Goal: Information Seeking & Learning: Find specific page/section

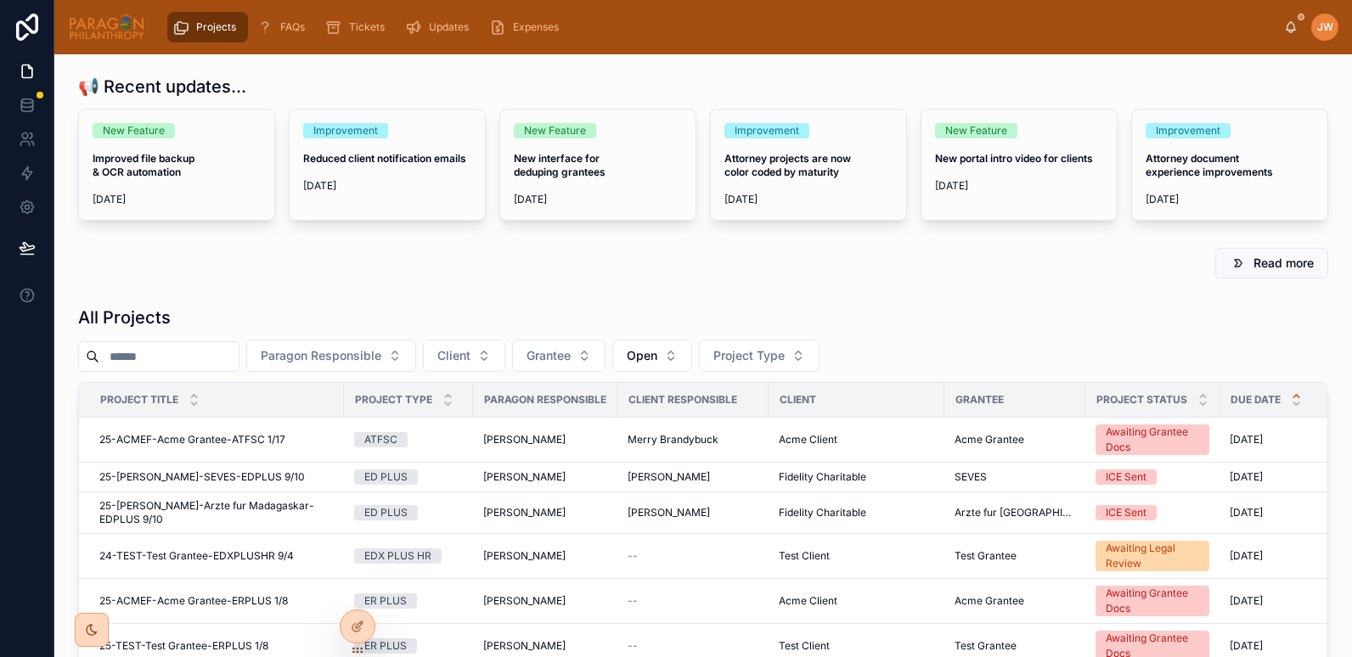
click at [153, 353] on input "text" at bounding box center [168, 357] width 139 height 24
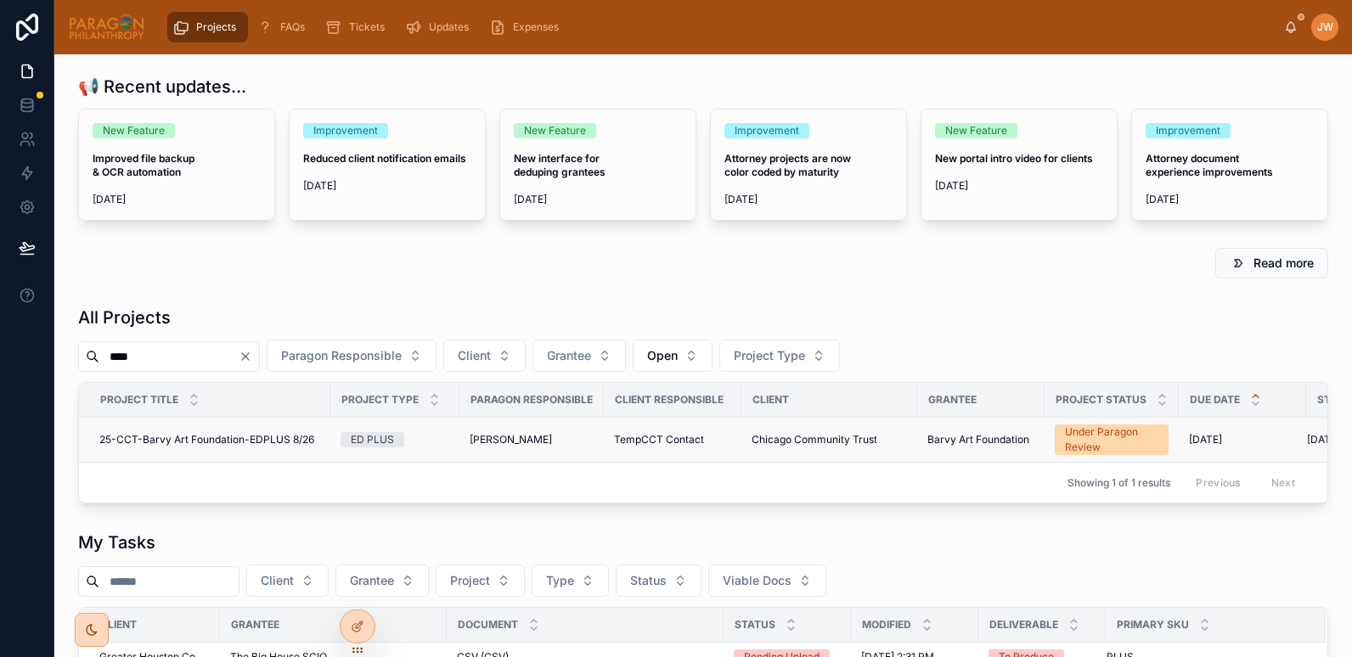
type input "****"
click at [193, 436] on span "25-CCT-Barvy Art Foundation-EDPLUS 8/26" at bounding box center [206, 440] width 215 height 14
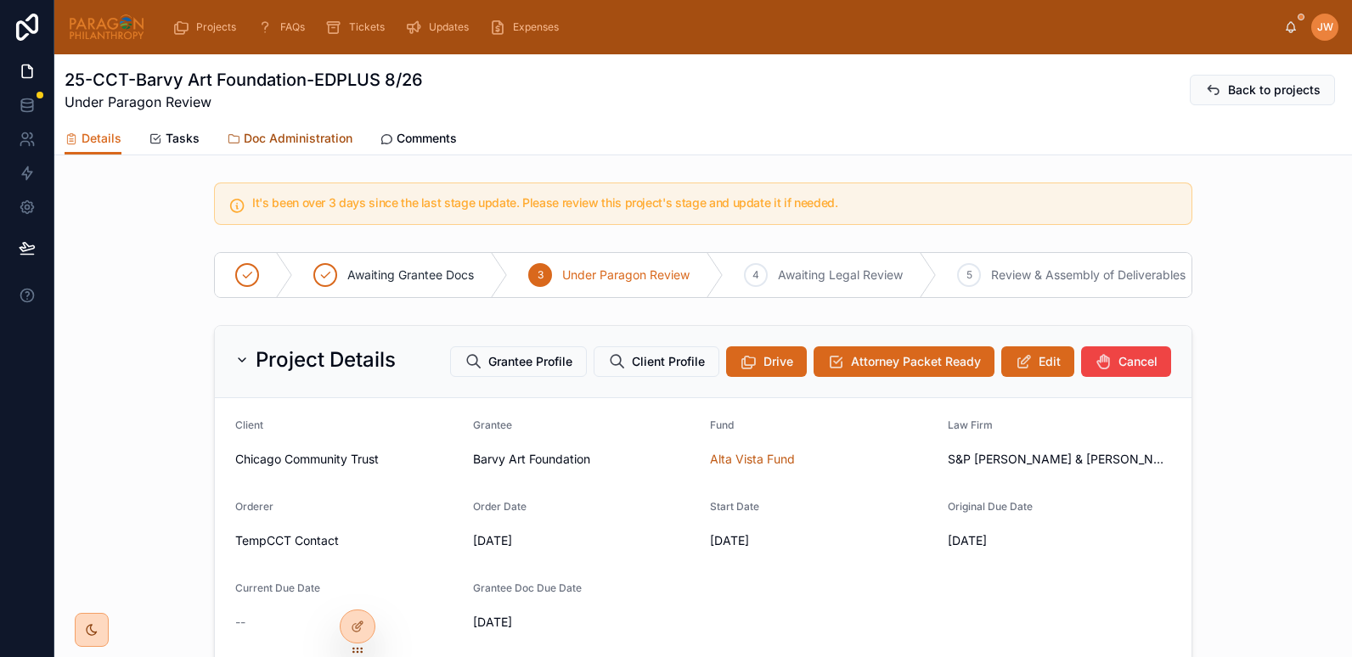
click at [271, 147] on link "Doc Administration" at bounding box center [290, 140] width 126 height 34
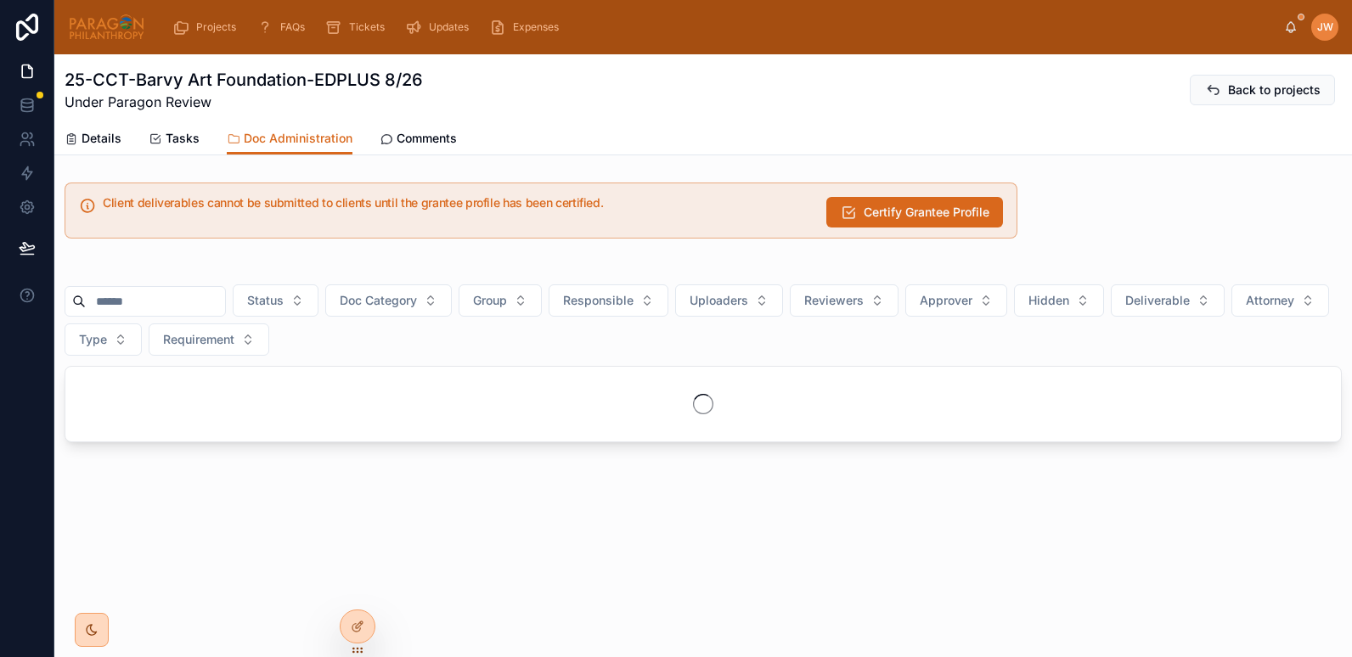
click at [144, 306] on input "text" at bounding box center [155, 302] width 139 height 24
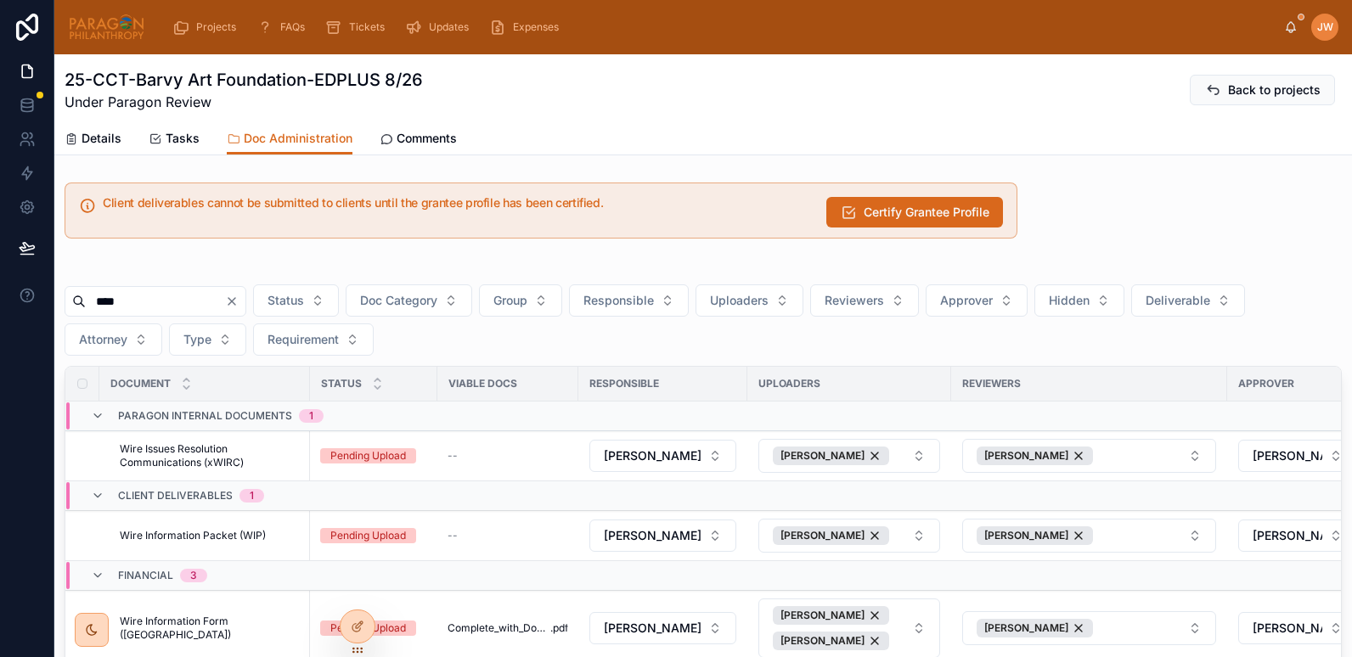
scroll to position [278, 0]
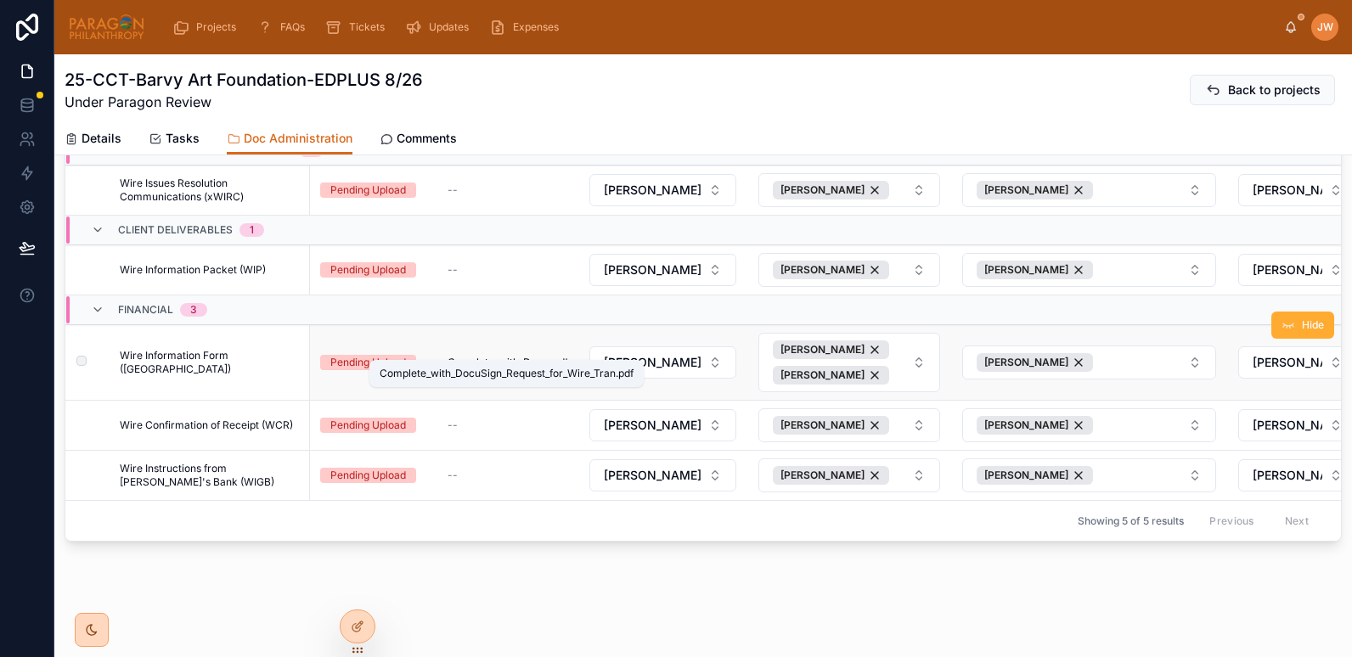
click at [485, 356] on span "Complete_with_DocuSign_Request_for_Wire_Tran" at bounding box center [498, 363] width 103 height 14
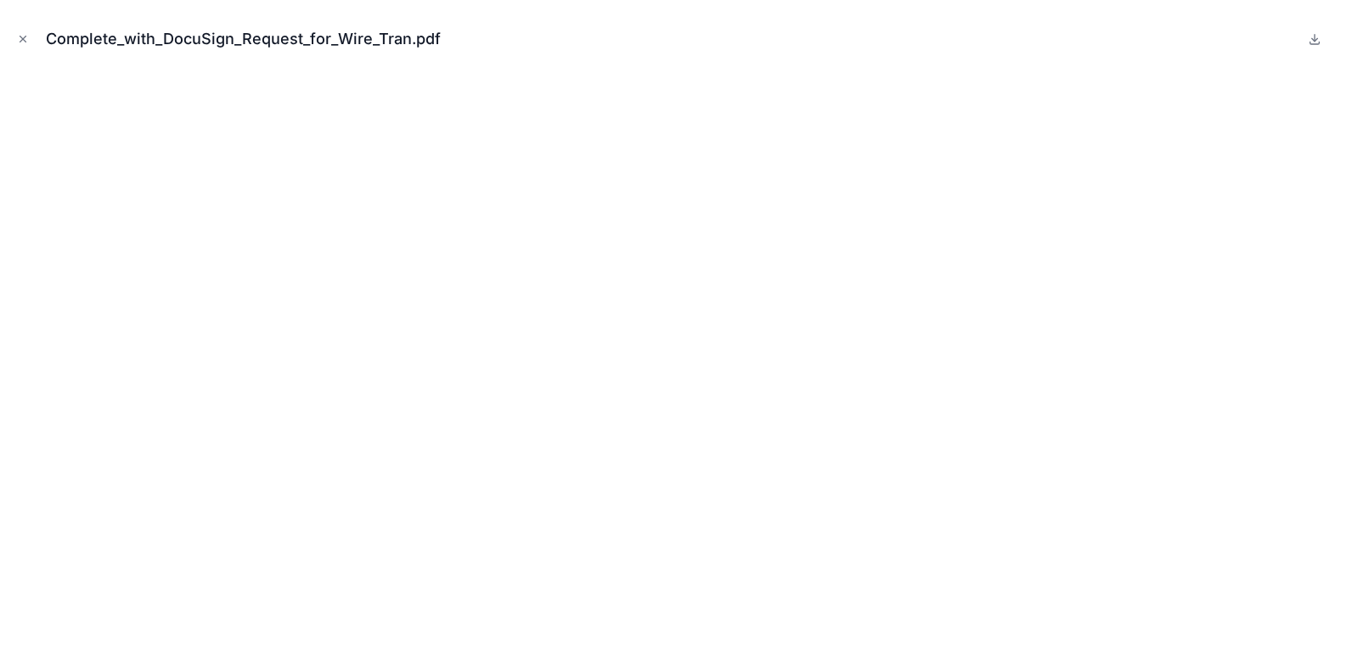
click at [18, 28] on div "Complete_with_DocuSign_Request_for_Wire_Tran.pdf" at bounding box center [676, 39] width 1324 height 51
click at [22, 36] on icon "Close modal" at bounding box center [23, 39] width 12 height 12
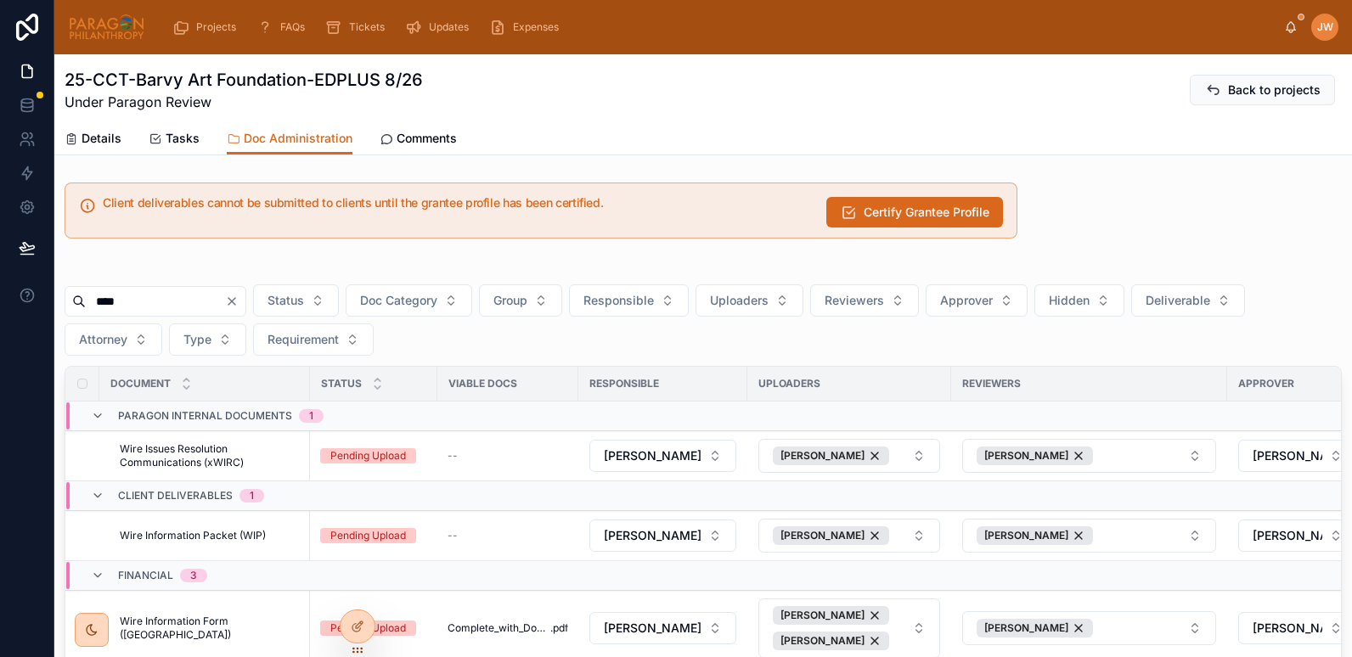
drag, startPoint x: 169, startPoint y: 297, endPoint x: 65, endPoint y: 293, distance: 104.5
click at [65, 293] on div "****" at bounding box center [156, 301] width 182 height 31
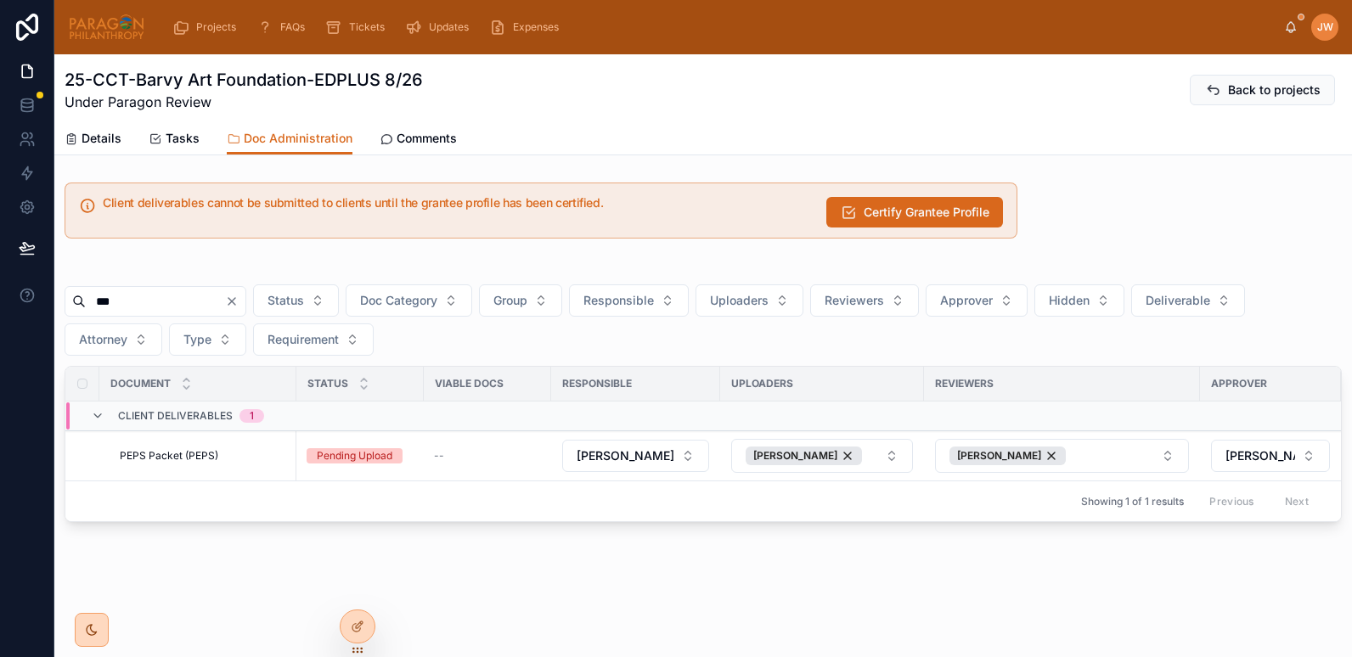
type input "***"
click at [97, 31] on img at bounding box center [106, 27] width 77 height 27
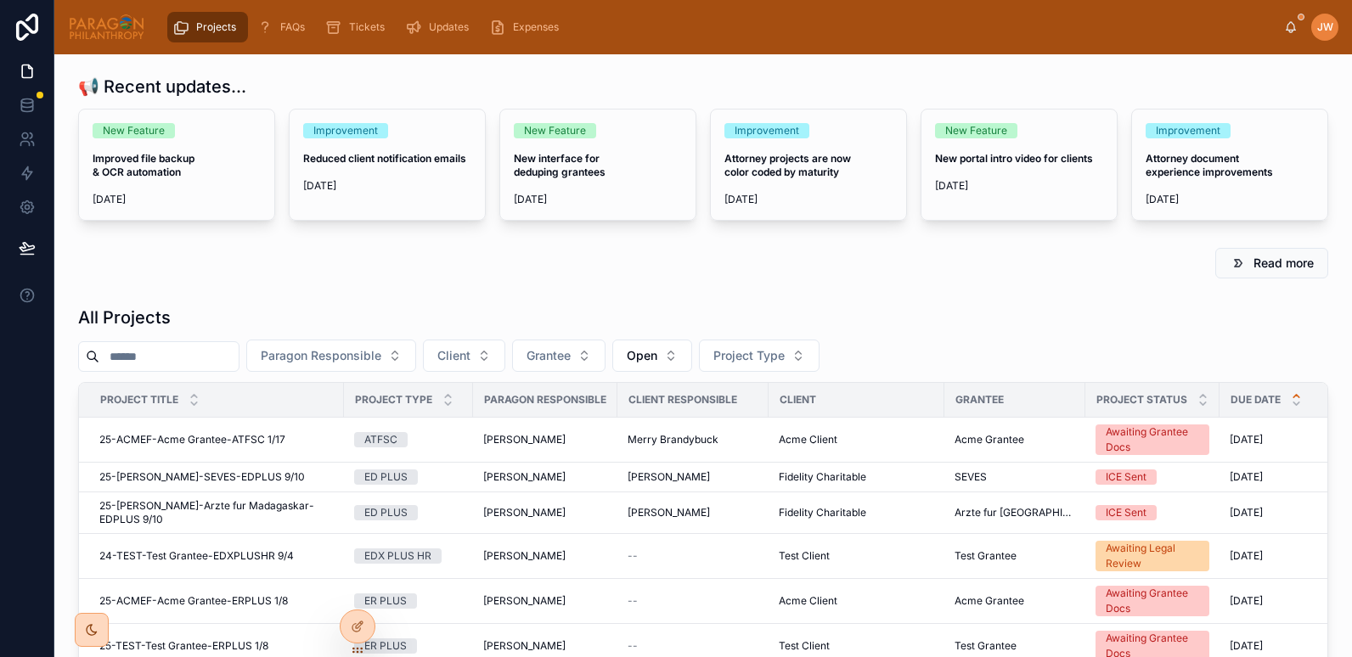
click at [175, 359] on input "text" at bounding box center [168, 357] width 139 height 24
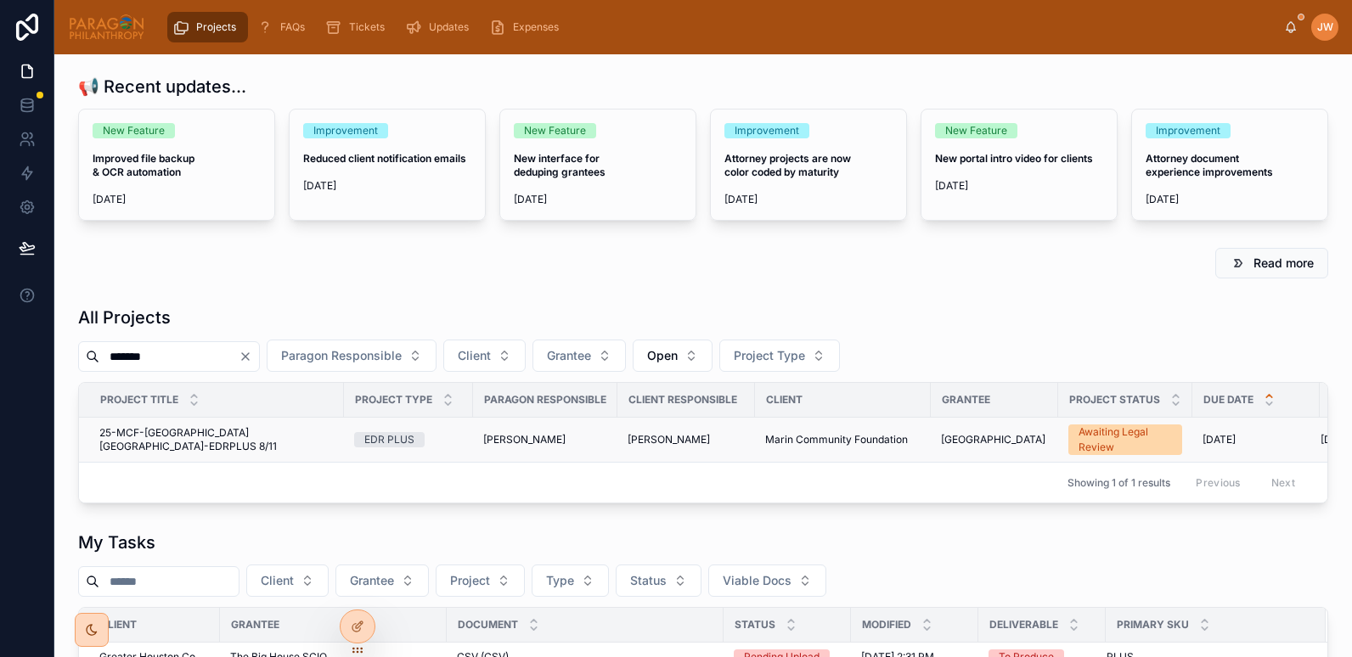
type input "*******"
click at [272, 458] on td "25-MCF-[GEOGRAPHIC_DATA] [GEOGRAPHIC_DATA]-EDRPLUS 8/11 25-MCF-[GEOGRAPHIC_DATA…" at bounding box center [211, 440] width 265 height 45
click at [264, 454] on td "25-MCF-[GEOGRAPHIC_DATA] [GEOGRAPHIC_DATA]-EDRPLUS 8/11 25-MCF-[GEOGRAPHIC_DATA…" at bounding box center [211, 440] width 265 height 45
click at [246, 440] on span "25-MCF-[GEOGRAPHIC_DATA] [GEOGRAPHIC_DATA]-EDRPLUS 8/11" at bounding box center [216, 439] width 234 height 27
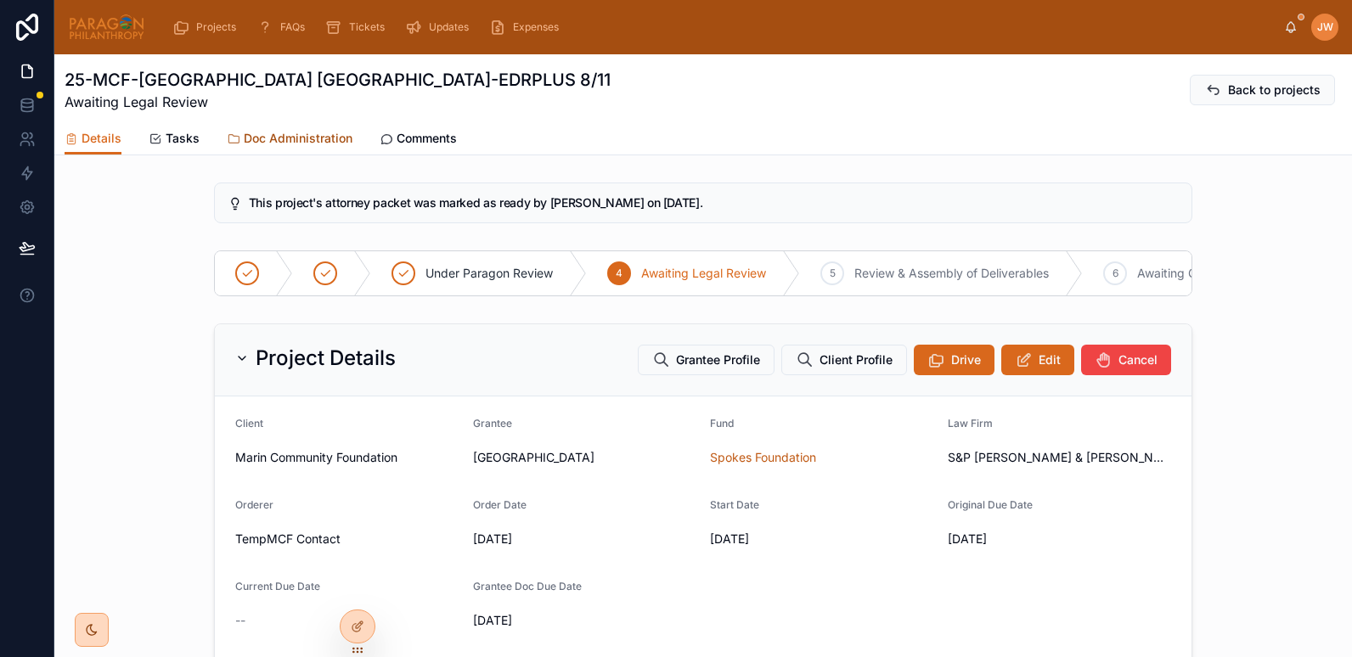
click at [261, 131] on span "Doc Administration" at bounding box center [298, 138] width 109 height 17
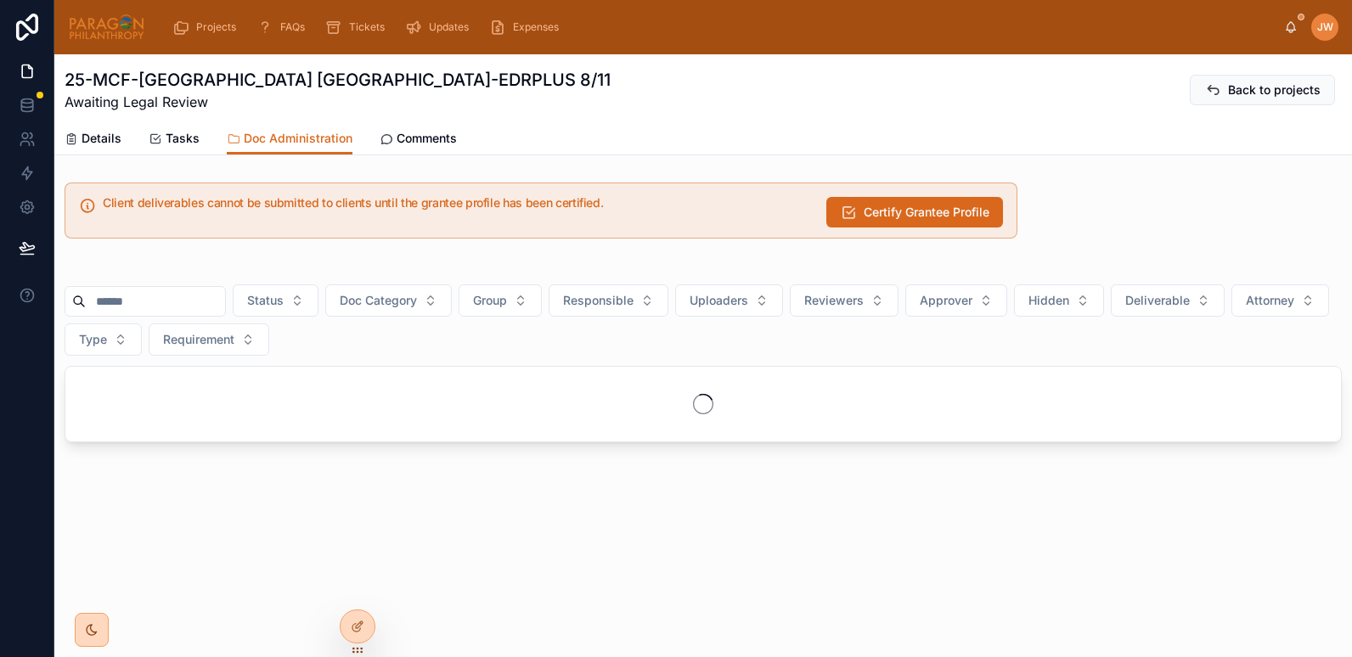
click at [143, 301] on input "text" at bounding box center [155, 302] width 139 height 24
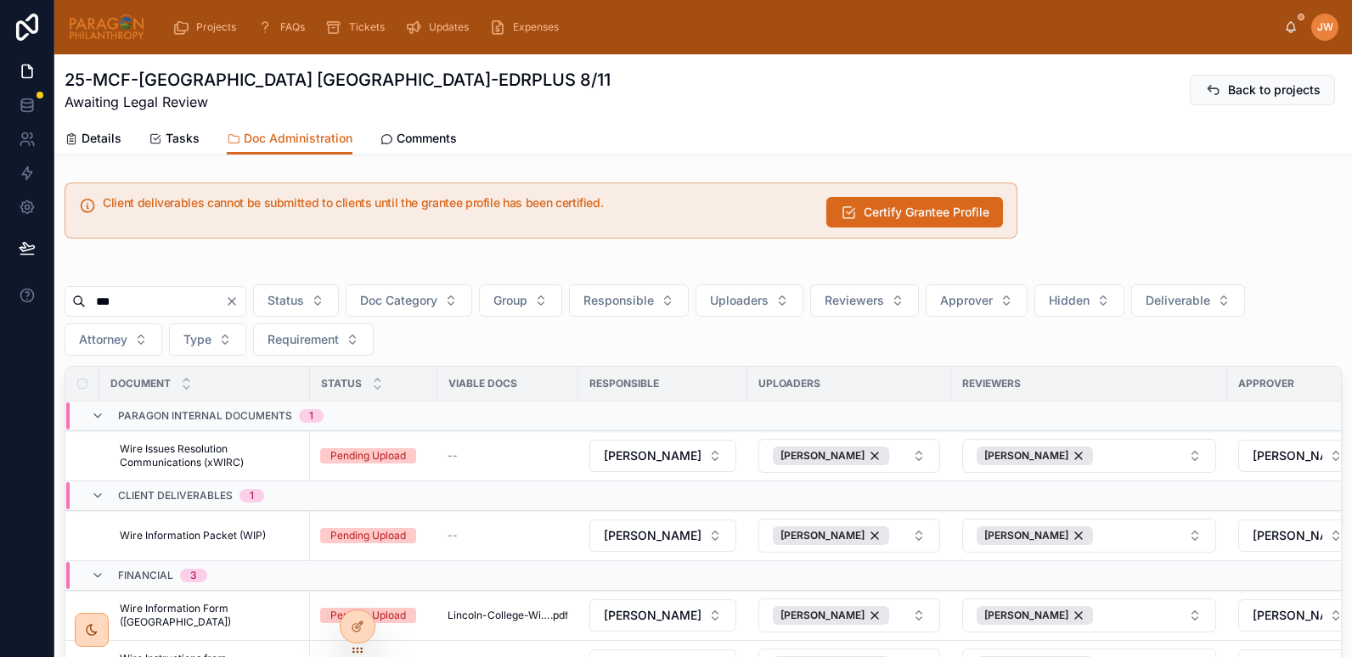
scroll to position [253, 0]
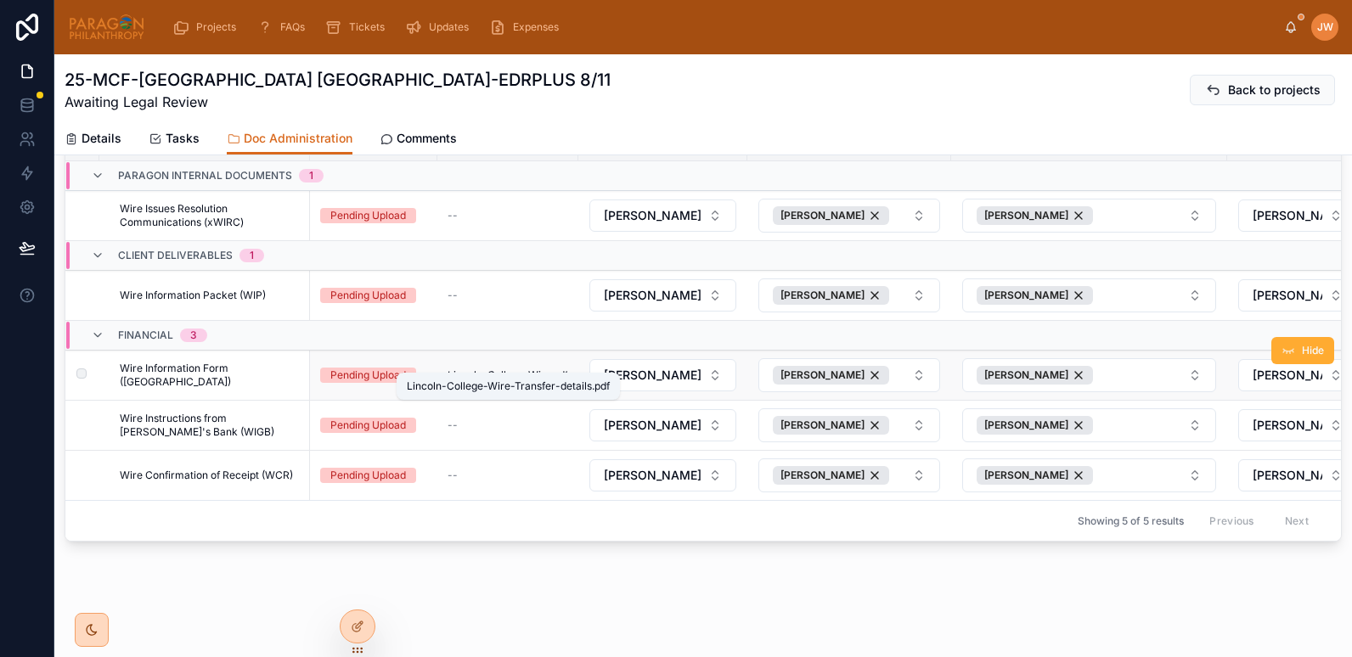
type input "***"
click at [475, 368] on span "Lincoln-College-Wire-Transfer-details" at bounding box center [498, 375] width 103 height 14
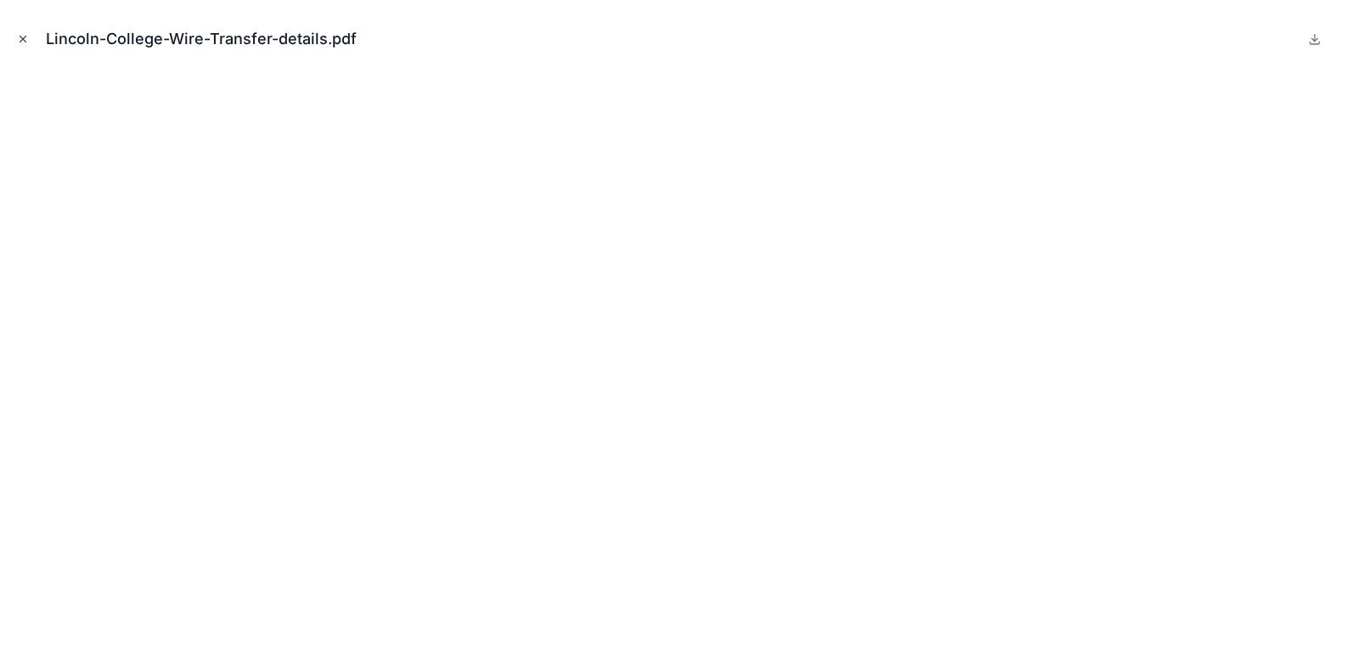
click at [20, 31] on button "Close modal" at bounding box center [23, 39] width 19 height 19
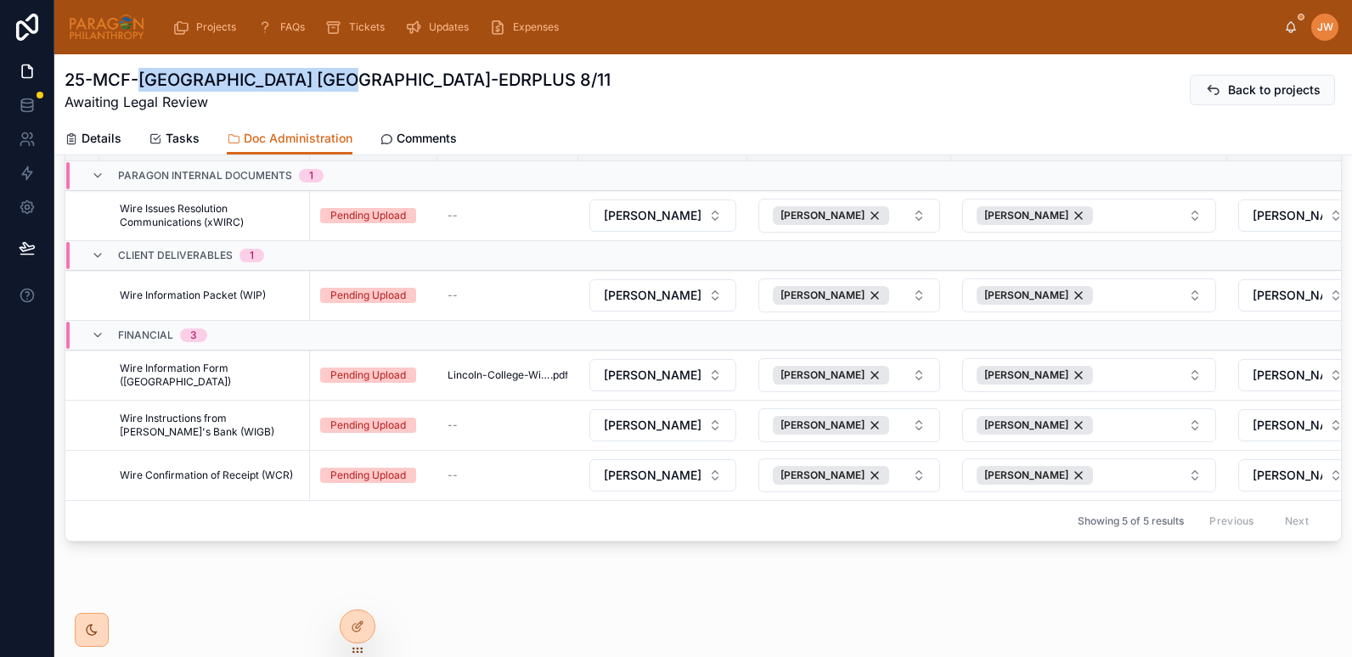
drag, startPoint x: 142, startPoint y: 76, endPoint x: 322, endPoint y: 90, distance: 180.6
click at [322, 90] on h1 "25-MCF-[GEOGRAPHIC_DATA] [GEOGRAPHIC_DATA]-EDRPLUS 8/11" at bounding box center [338, 80] width 546 height 24
copy h1 "[GEOGRAPHIC_DATA]"
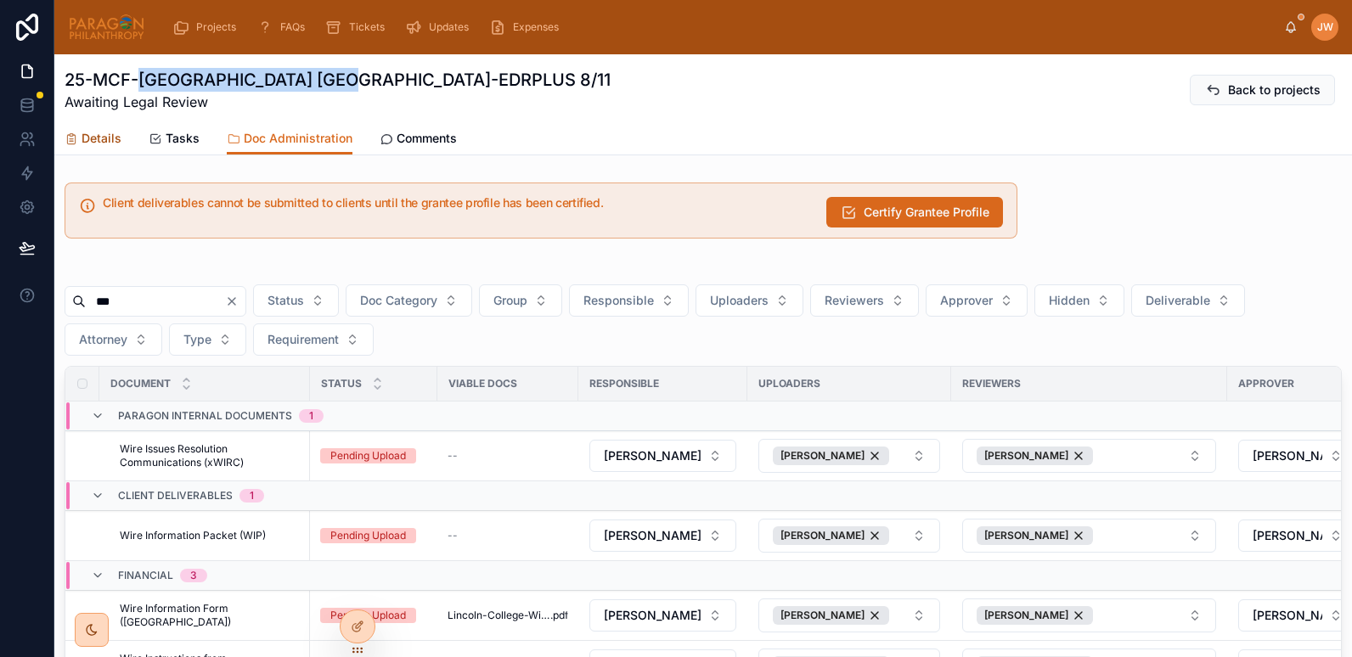
click at [84, 134] on span "Details" at bounding box center [102, 138] width 40 height 17
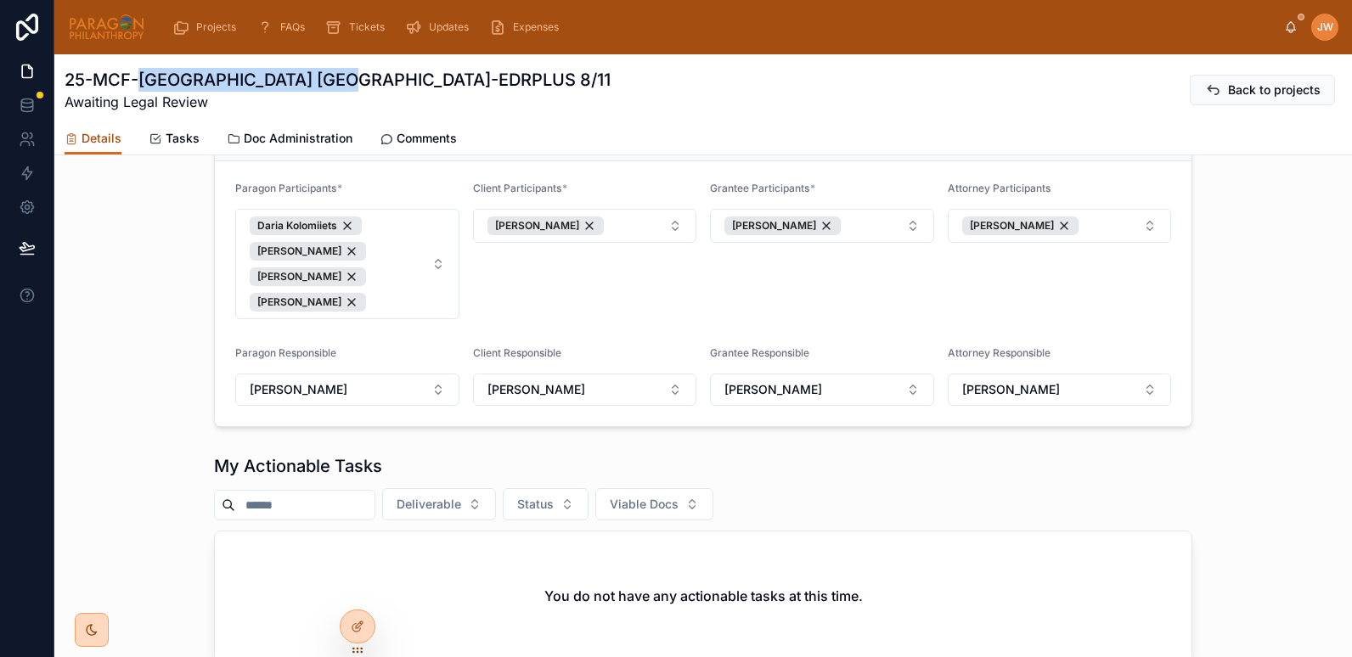
scroll to position [943, 0]
click at [157, 287] on div "Assignments Removing a user who has Document assignments in this Project will r…" at bounding box center [702, 246] width 1297 height 373
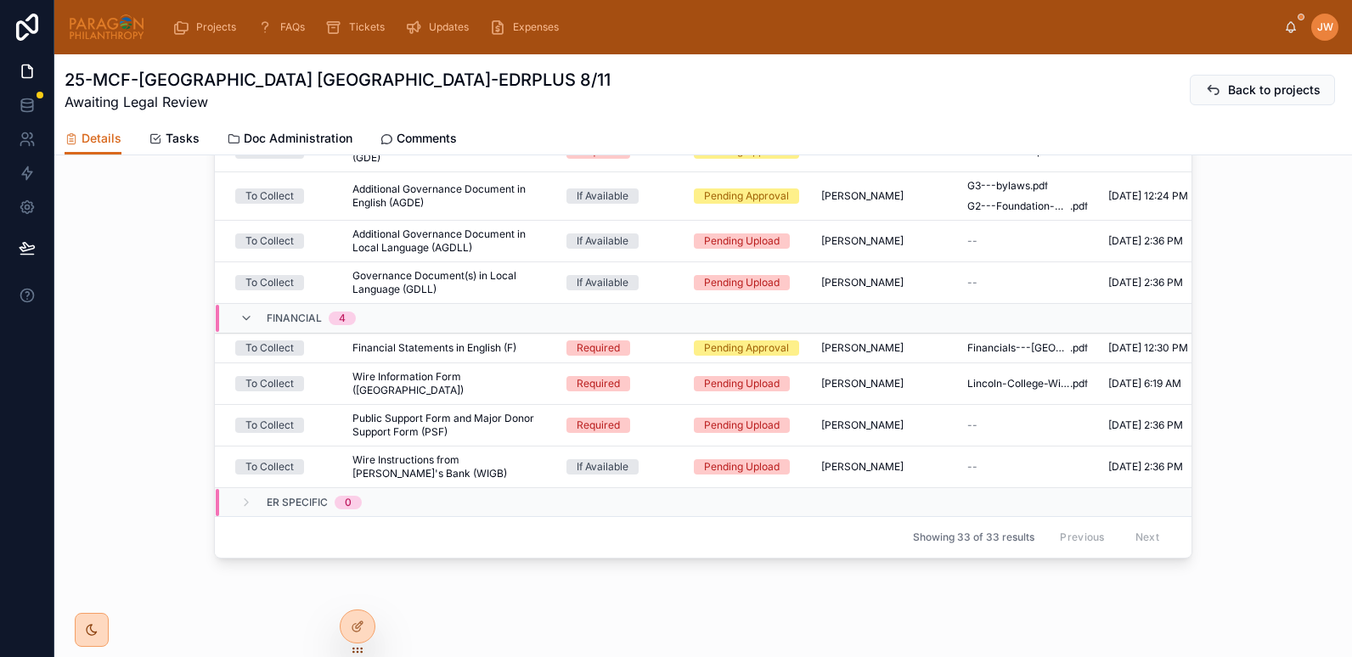
scroll to position [1153, 0]
click at [990, 391] on span "Lincoln-College-Wire-Transfer-details" at bounding box center [1018, 384] width 103 height 14
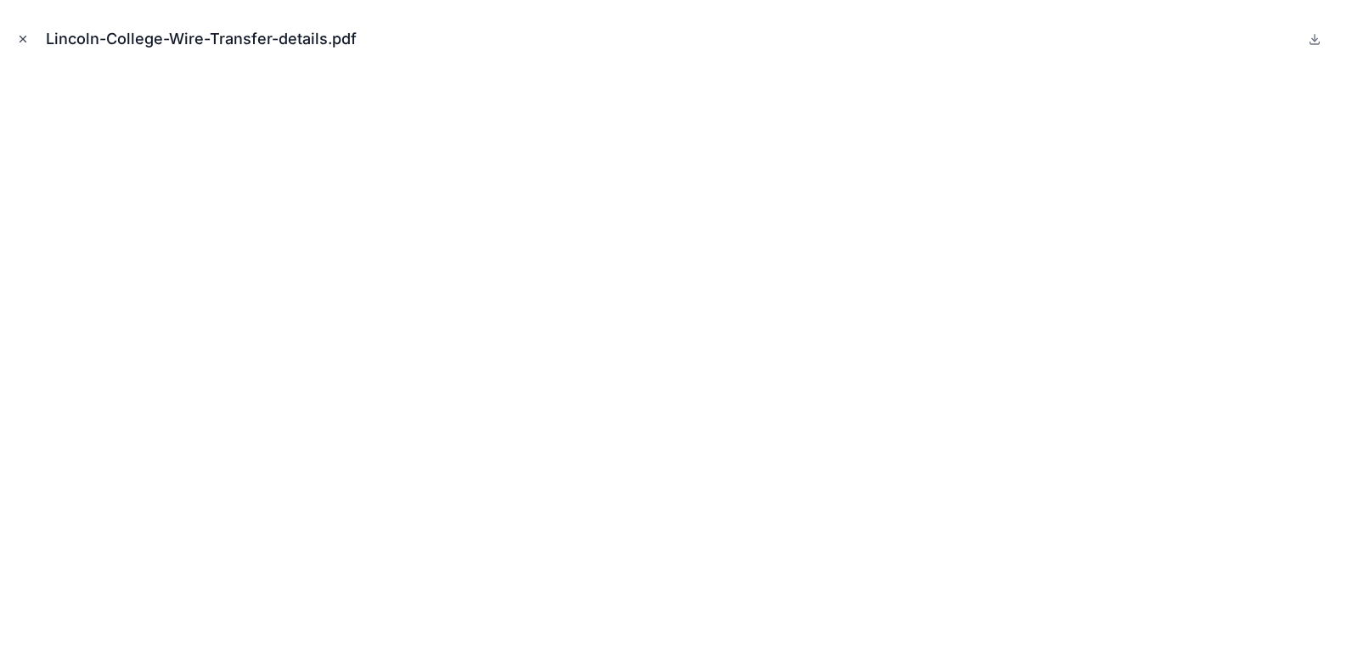
click at [25, 37] on icon "Close modal" at bounding box center [23, 40] width 6 height 6
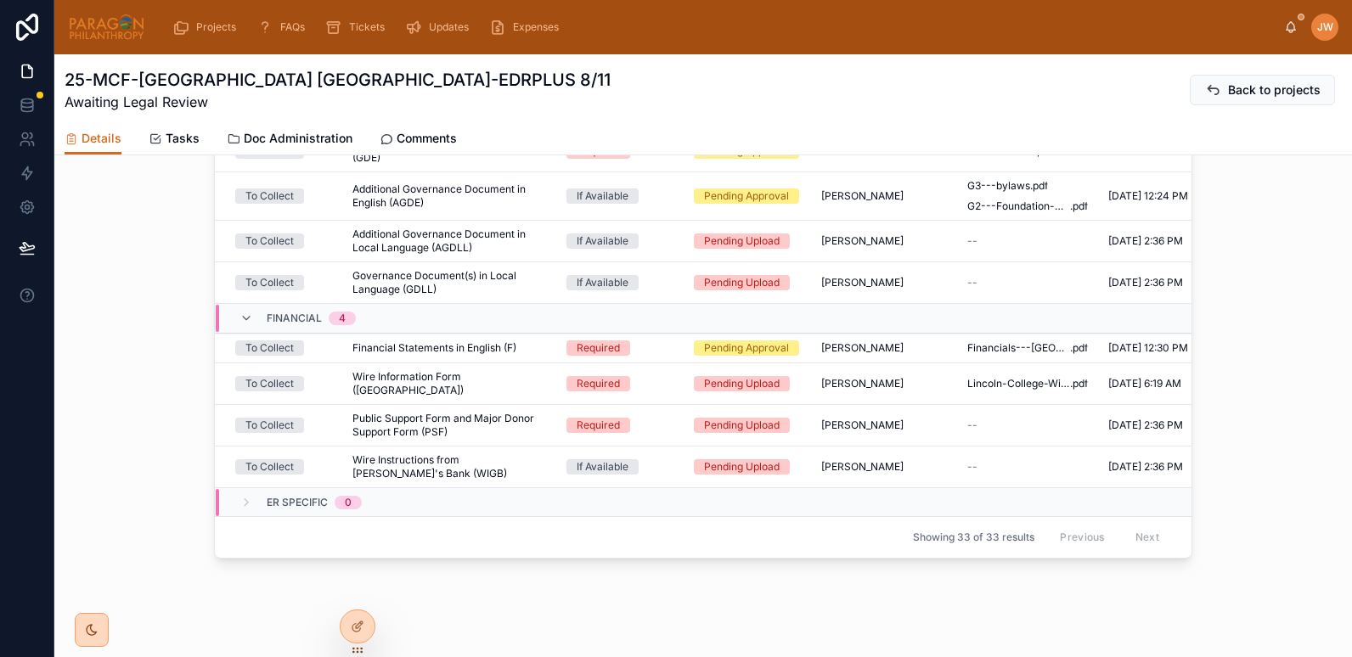
click at [89, 24] on img at bounding box center [106, 27] width 77 height 27
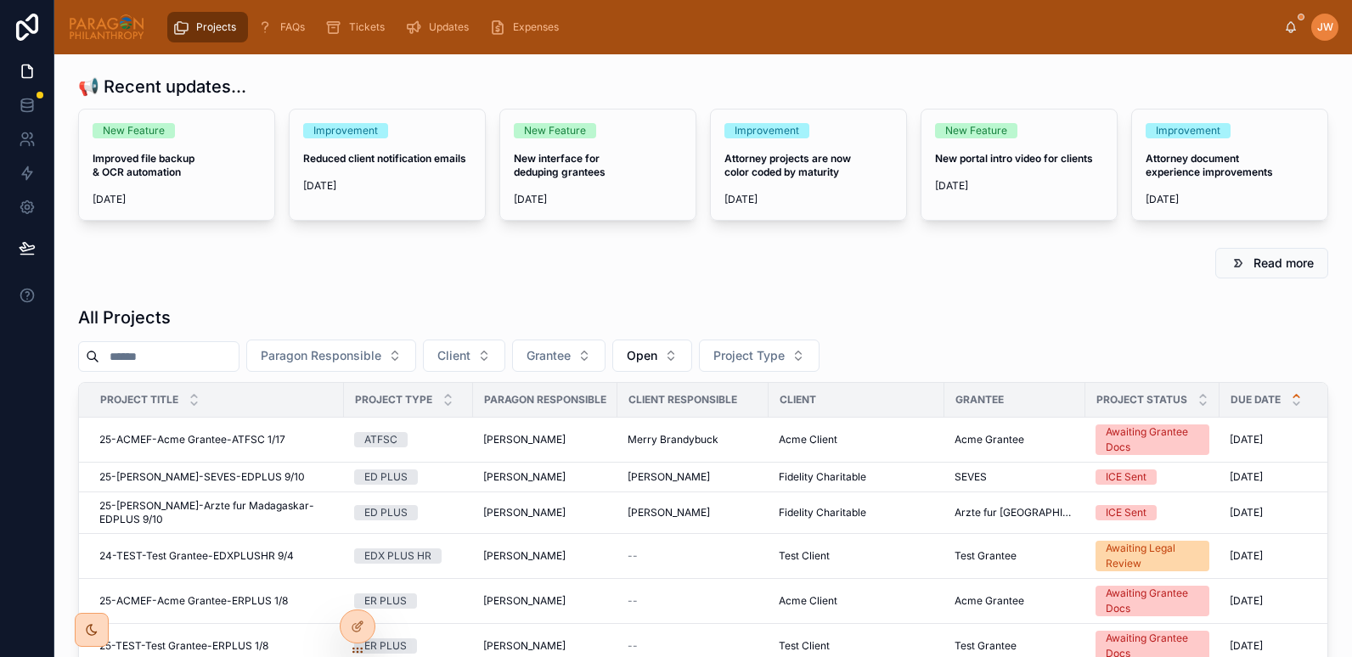
click at [1291, 32] on icon at bounding box center [1290, 31] width 3 height 3
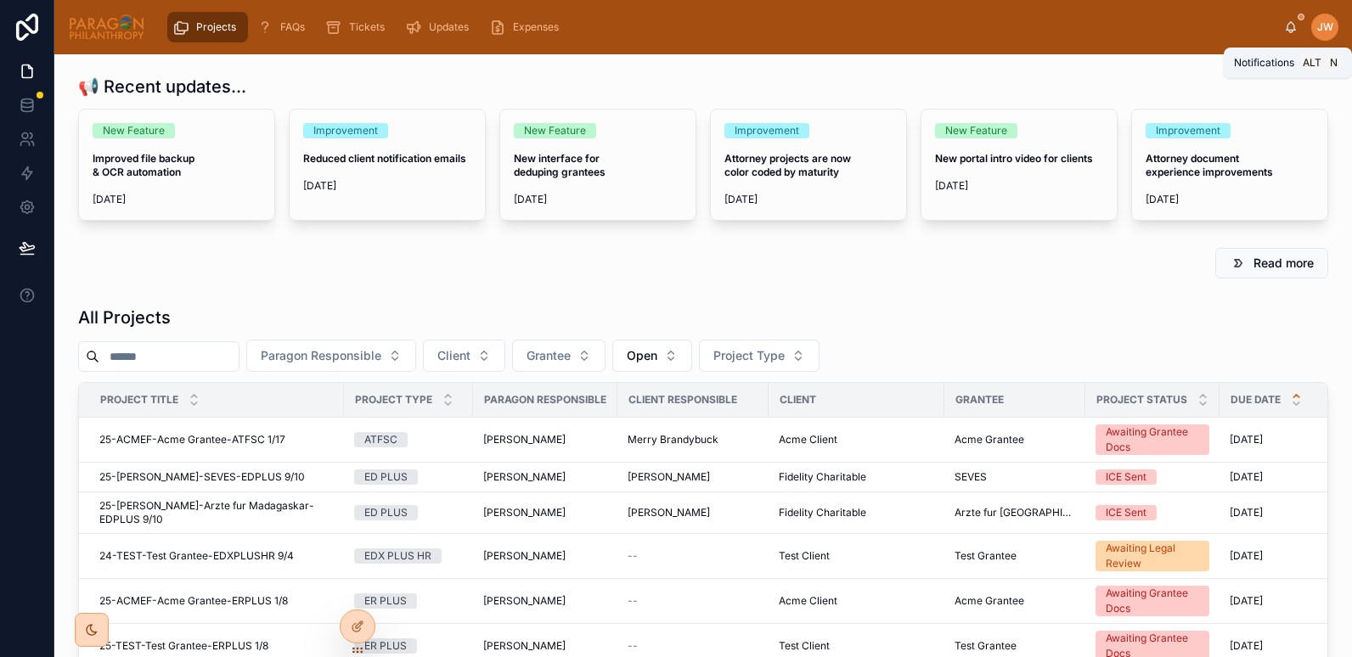
click at [1285, 30] on icon at bounding box center [1291, 27] width 14 height 14
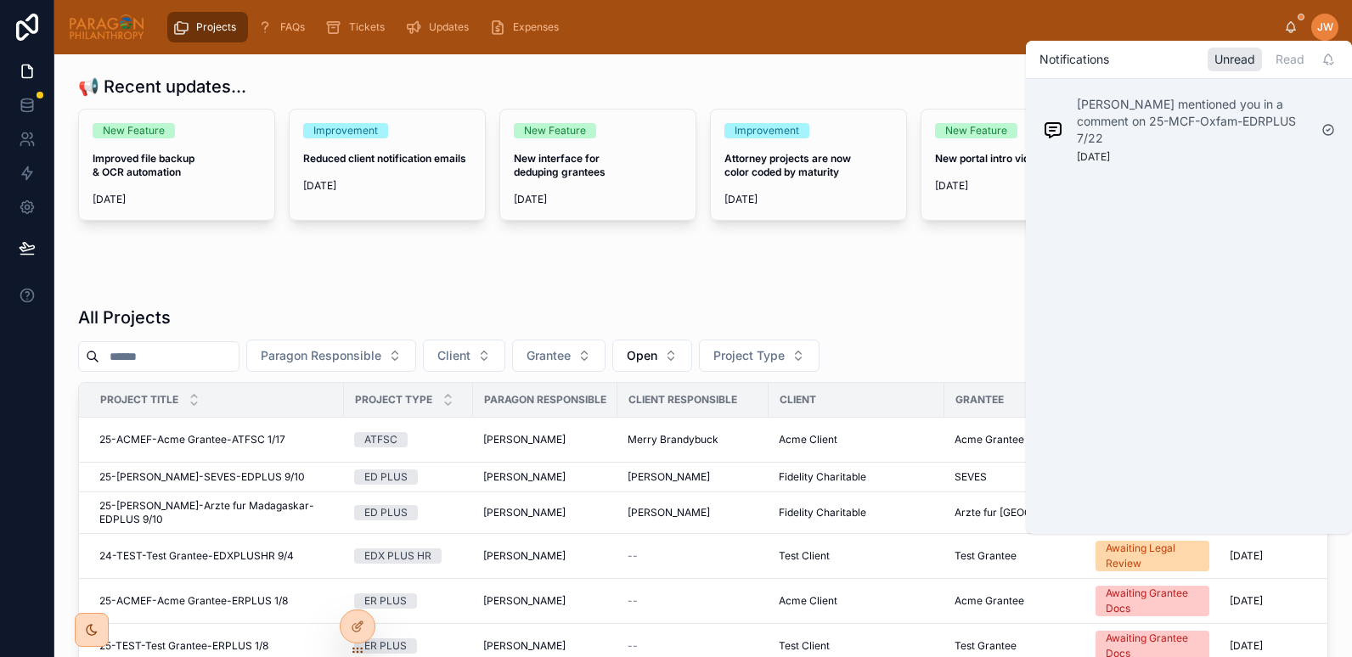
click at [922, 37] on div "Projects FAQs Tickets Updates Expenses" at bounding box center [721, 26] width 1125 height 37
